Goal: Book appointment/travel/reservation

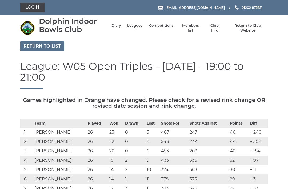
click at [35, 9] on link "Login" at bounding box center [32, 8] width 25 height 10
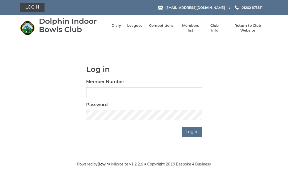
type input "3807"
click at [193, 131] on input "Log in" at bounding box center [192, 132] width 20 height 10
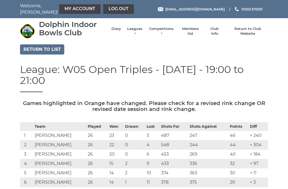
click at [66, 10] on link "My Account" at bounding box center [79, 9] width 41 height 10
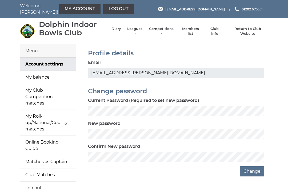
click at [119, 31] on link "Diary" at bounding box center [117, 28] width 10 height 5
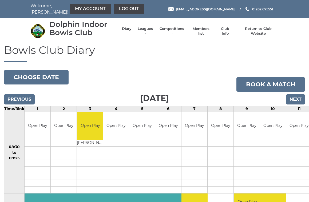
scroll to position [2, 0]
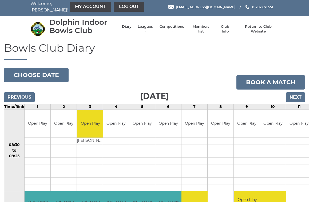
click at [263, 82] on link "Book a match" at bounding box center [270, 82] width 69 height 14
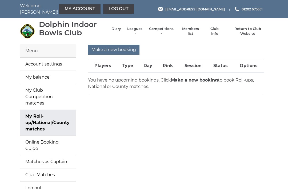
click at [119, 51] on input "Make a new booking" at bounding box center [114, 50] width 52 height 10
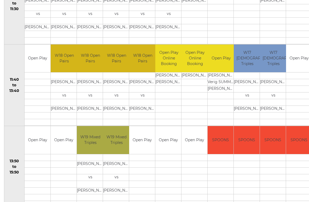
scroll to position [227, 0]
click at [0, 0] on div "Book slot" at bounding box center [0, 0] width 0 height 0
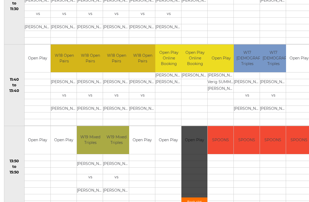
click at [195, 202] on link "Book slot" at bounding box center [194, 202] width 26 height 9
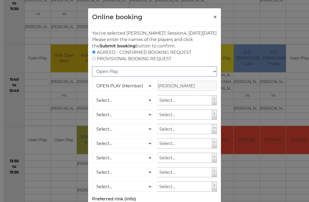
click at [109, 77] on select "Open Play National Competition - Singles National Competition - Pairs National …" at bounding box center [154, 71] width 125 height 10
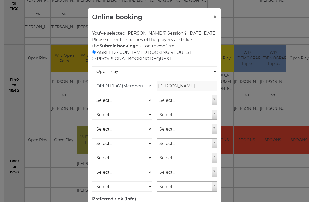
click at [112, 91] on select "OPEN PLAY (Member) SPOONS (Member) 16 - 30 Club (Member) National County (Membe…" at bounding box center [122, 86] width 60 height 10
click at [214, 18] on button "×" at bounding box center [215, 17] width 4 height 6
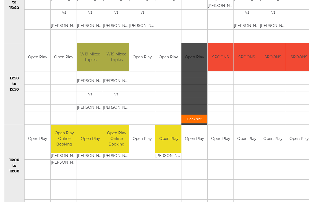
scroll to position [308, 0]
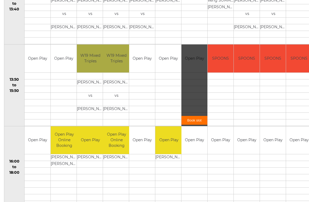
click at [193, 59] on div "Book slot" at bounding box center [194, 86] width 26 height 82
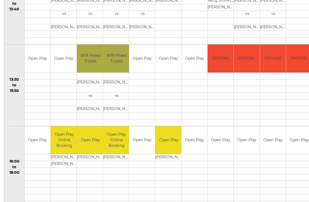
click at [0, 0] on link "Book slot" at bounding box center [0, 0] width 0 height 0
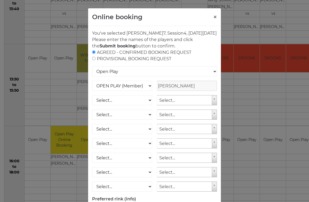
click at [216, 15] on button "×" at bounding box center [215, 17] width 4 height 6
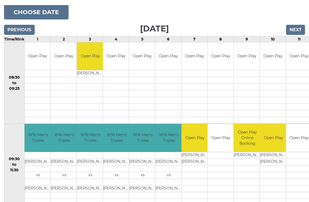
scroll to position [0, 0]
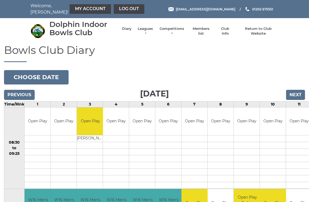
click at [115, 8] on link "Log out" at bounding box center [129, 9] width 31 height 10
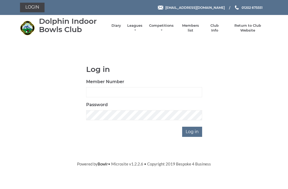
scroll to position [42, 0]
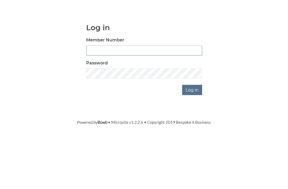
type input "3807"
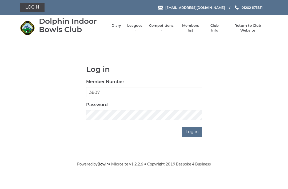
click at [192, 132] on input "Log in" at bounding box center [192, 132] width 20 height 10
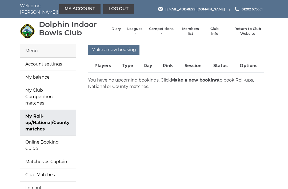
click at [116, 48] on input "Make a new booking" at bounding box center [114, 50] width 52 height 10
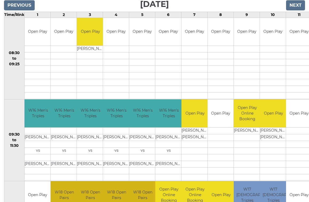
scroll to position [90, 0]
